Goal: Information Seeking & Learning: Learn about a topic

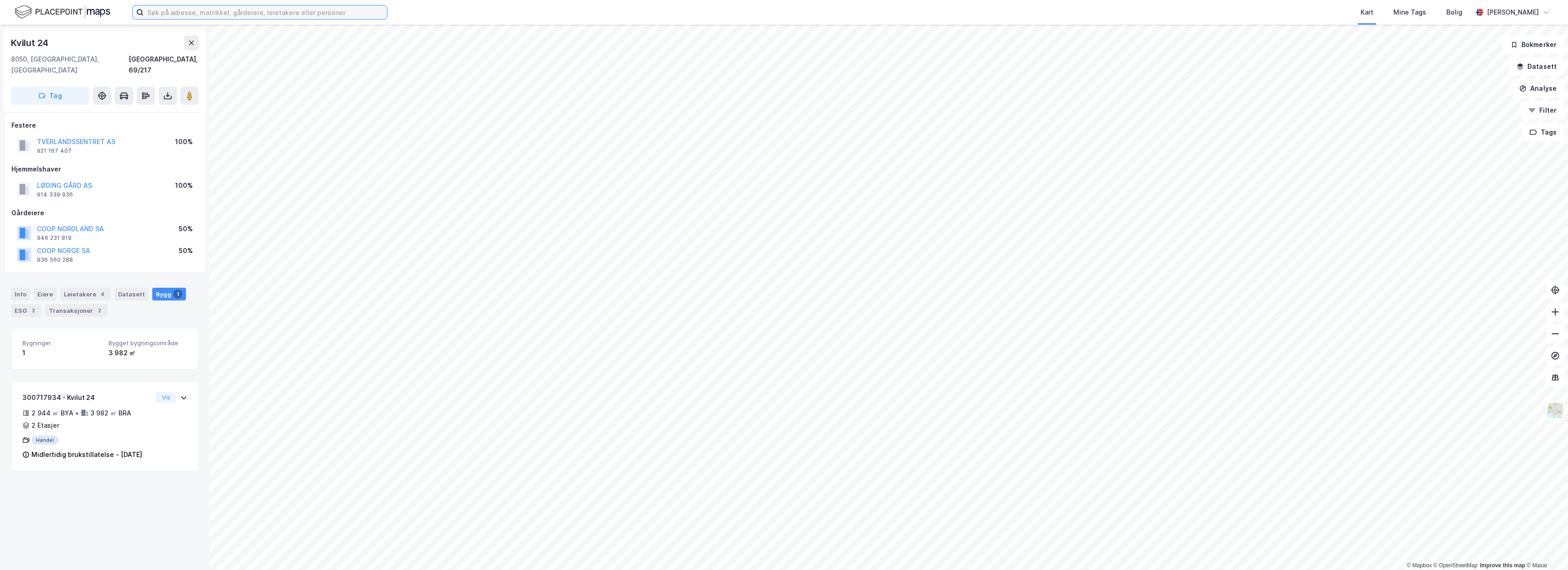
click at [212, 15] on input at bounding box center [265, 12] width 243 height 13
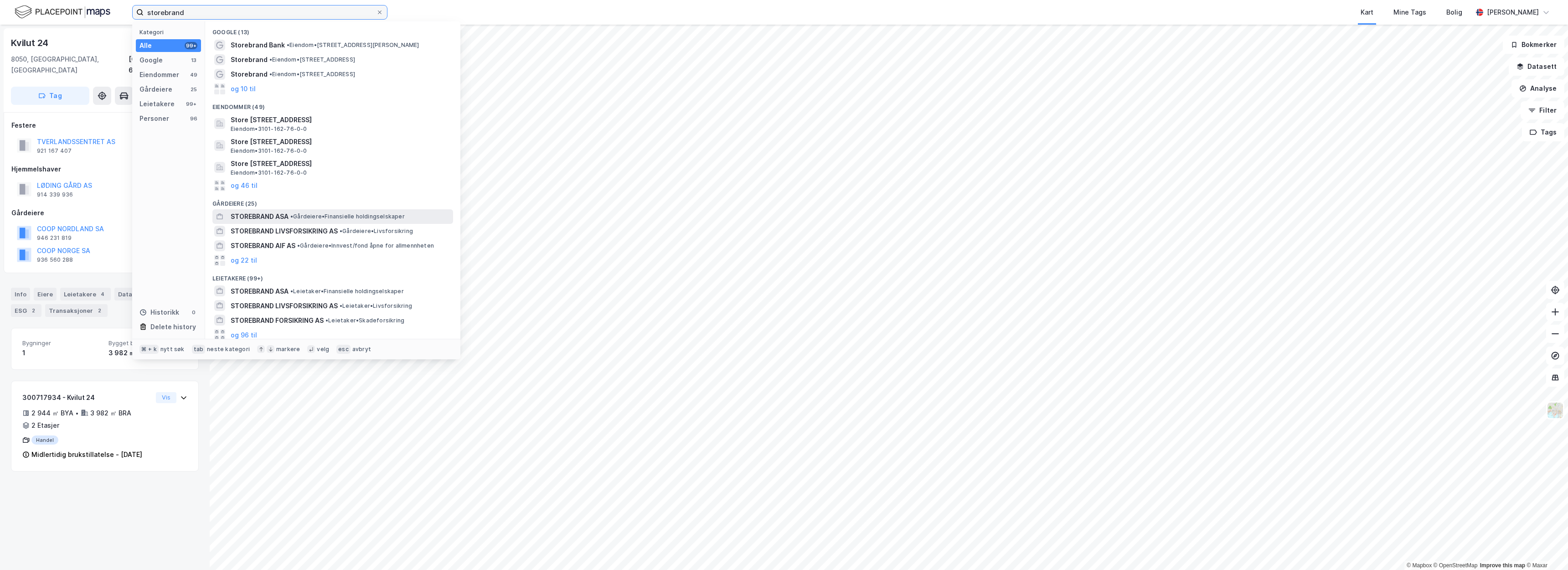
type input "storebrand"
click at [285, 211] on span "STOREBRAND ASA" at bounding box center [259, 217] width 58 height 11
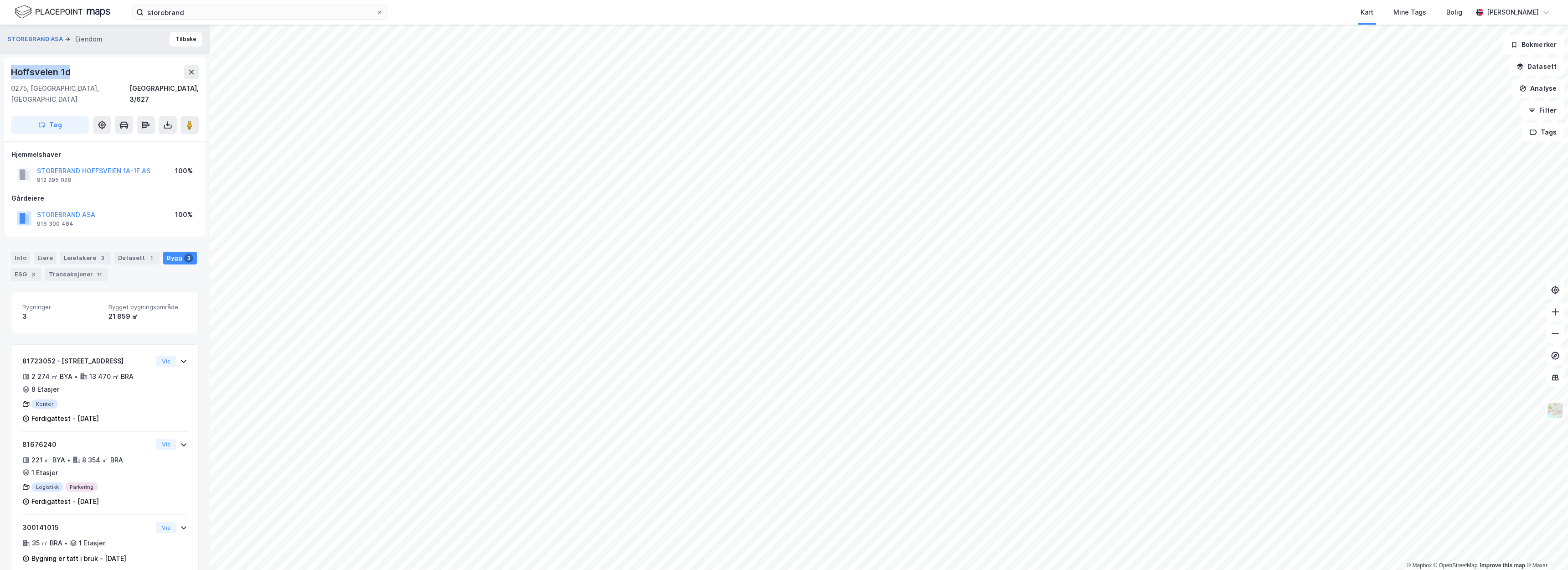
drag, startPoint x: 86, startPoint y: 70, endPoint x: 8, endPoint y: 70, distance: 78.0
click at [8, 70] on div "Hoffsveien 1d 0275, Oslo, Oslo Oslo, 3/627 Tag" at bounding box center [105, 99] width 202 height 84
copy div "Hoffsveien 1d"
click at [0, 0] on button "STOREBRAND ASA" at bounding box center [0, 0] width 0 height 0
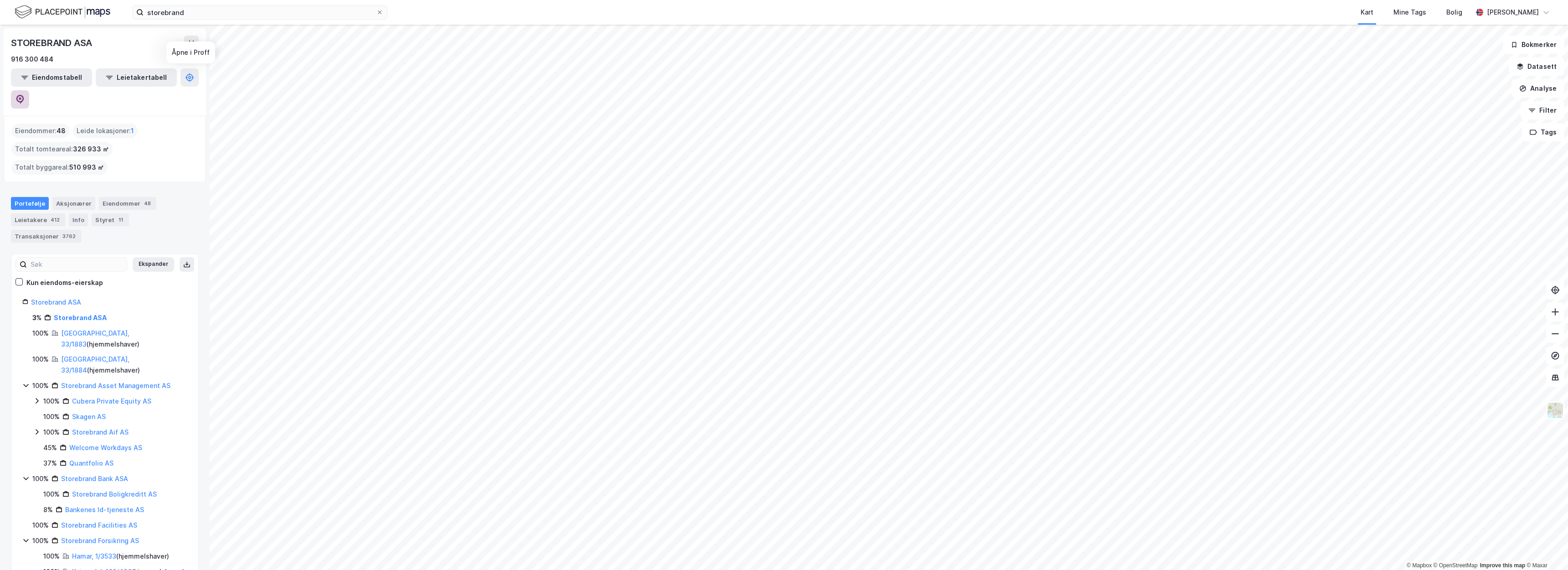
click at [29, 90] on button at bounding box center [20, 99] width 18 height 18
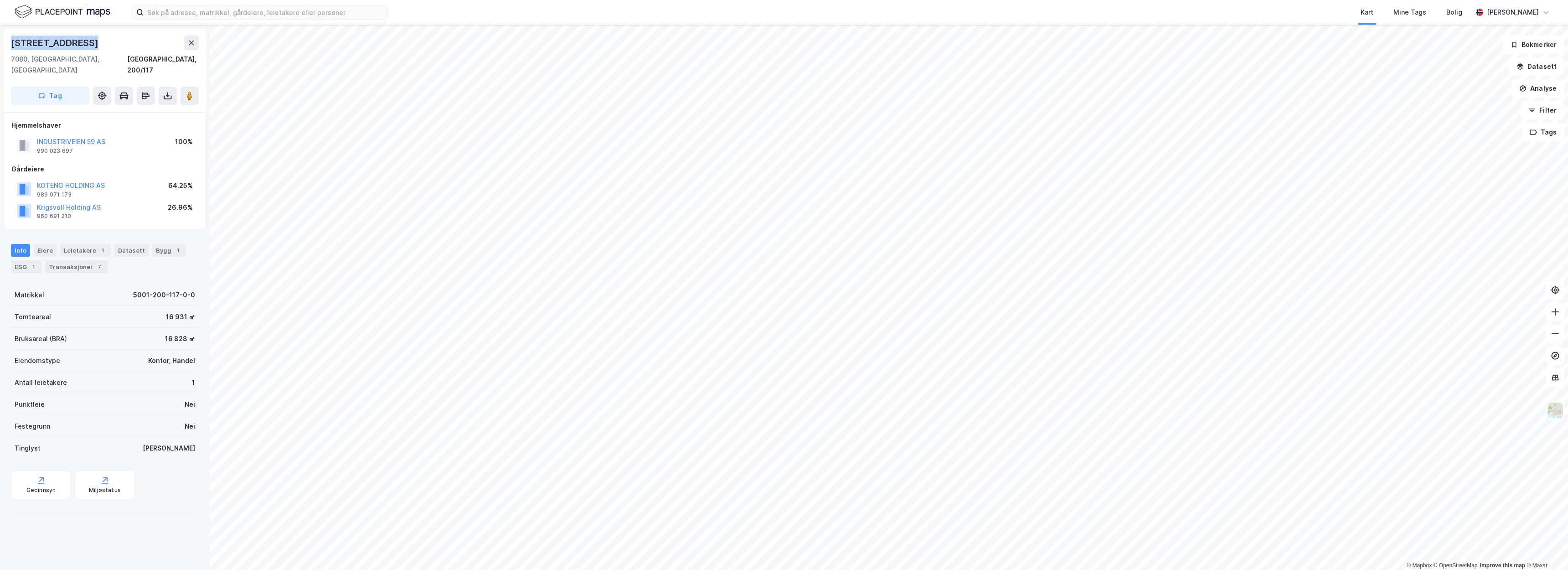
drag, startPoint x: 83, startPoint y: 43, endPoint x: 0, endPoint y: 46, distance: 83.1
click at [0, 46] on div "[STREET_ADDRESS], 200/117 Tag Hjemmelshaver INDUSTRIVEIEN 59 AS 990 023 697 100…" at bounding box center [105, 297] width 209 height 546
copy div "[STREET_ADDRESS]"
